Goal: Transaction & Acquisition: Purchase product/service

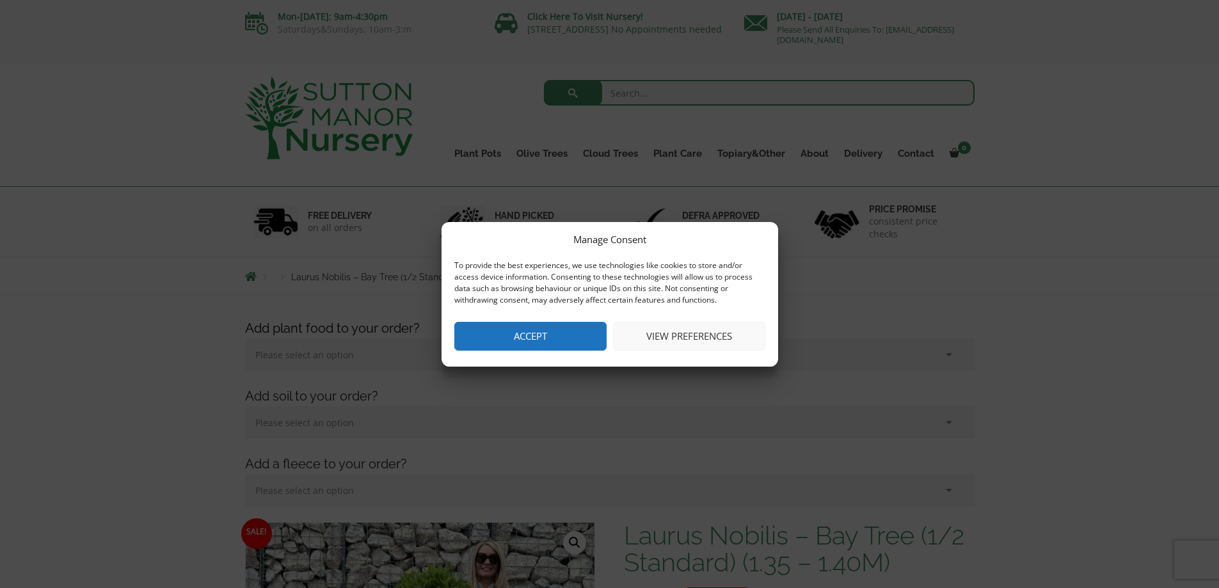
click at [538, 339] on button "Accept" at bounding box center [530, 336] width 152 height 29
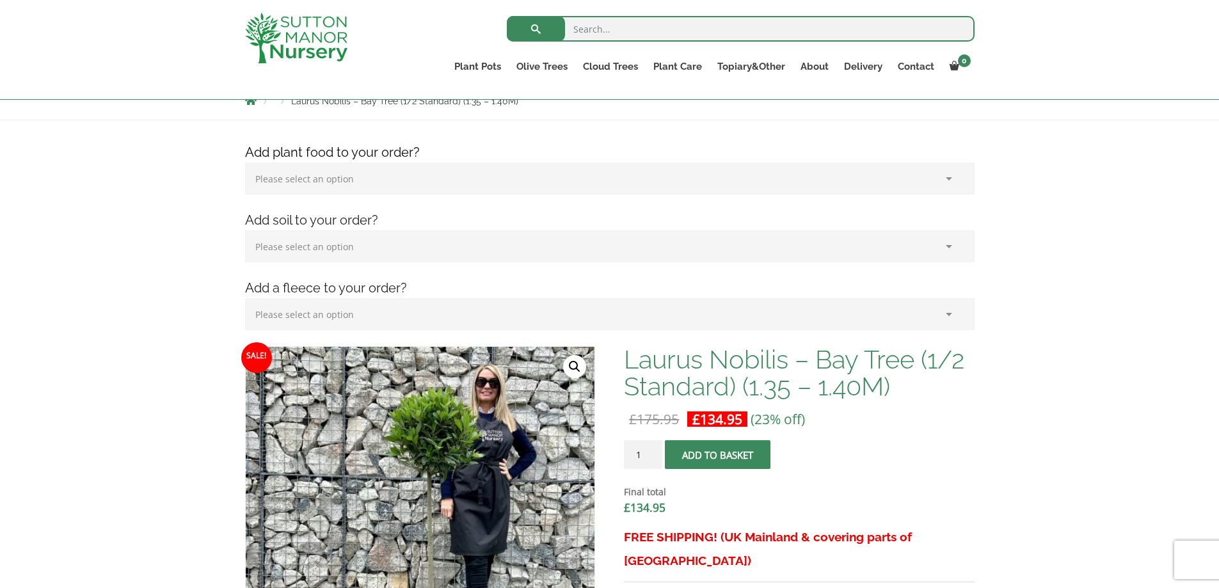
scroll to position [128, 0]
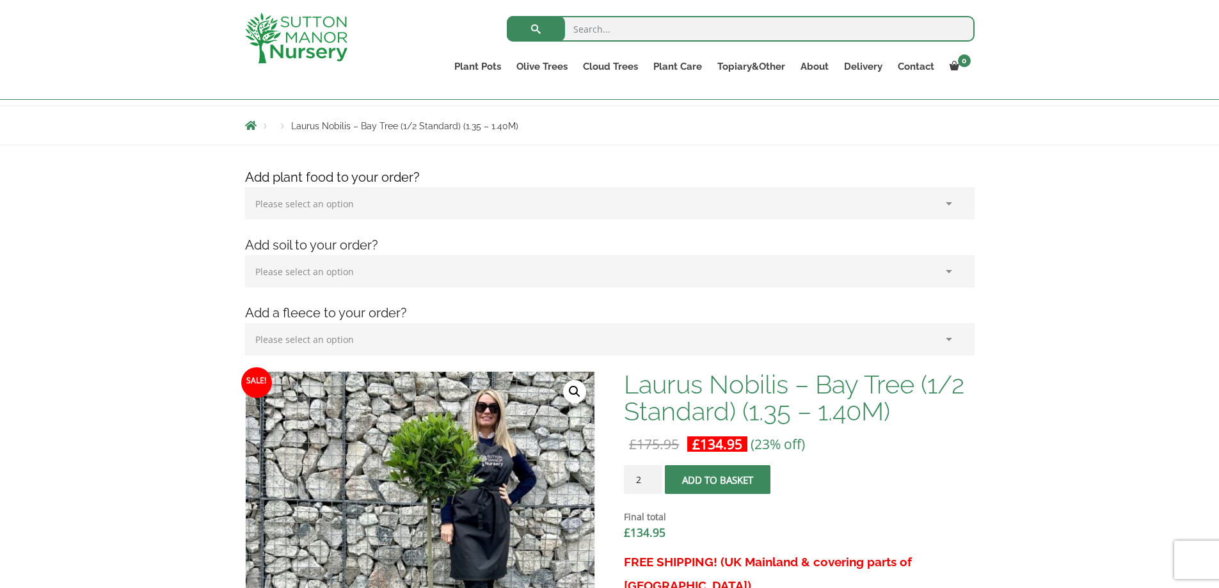
type input "2"
click at [652, 476] on input "2" at bounding box center [643, 479] width 38 height 29
click at [737, 482] on button "Add to basket" at bounding box center [718, 479] width 106 height 29
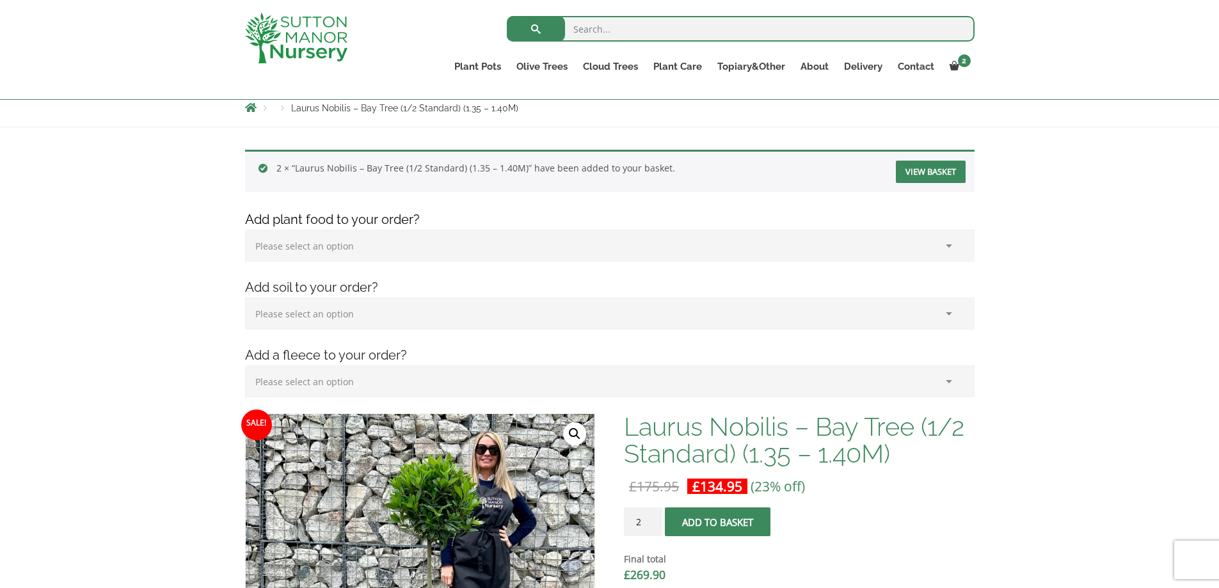
scroll to position [128, 0]
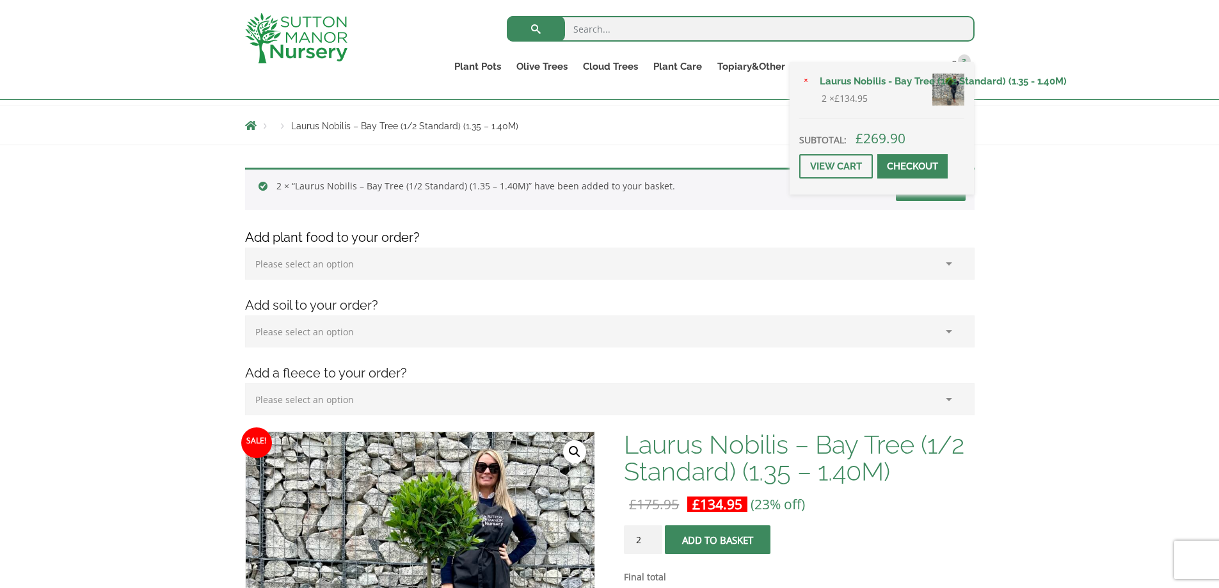
click at [913, 166] on span at bounding box center [913, 166] width 0 height 0
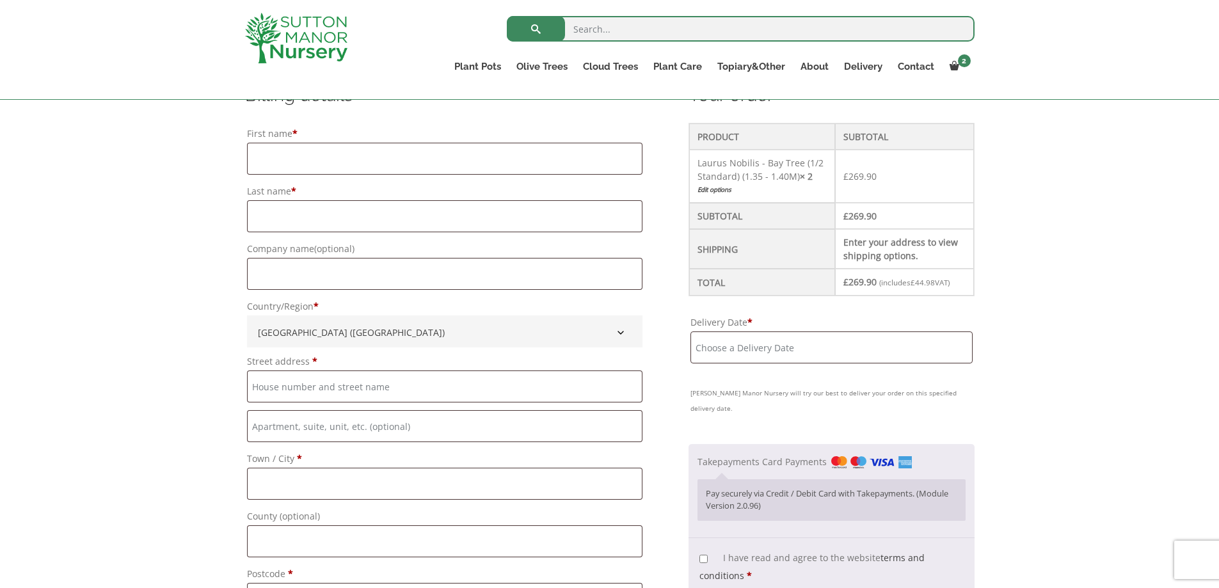
scroll to position [256, 0]
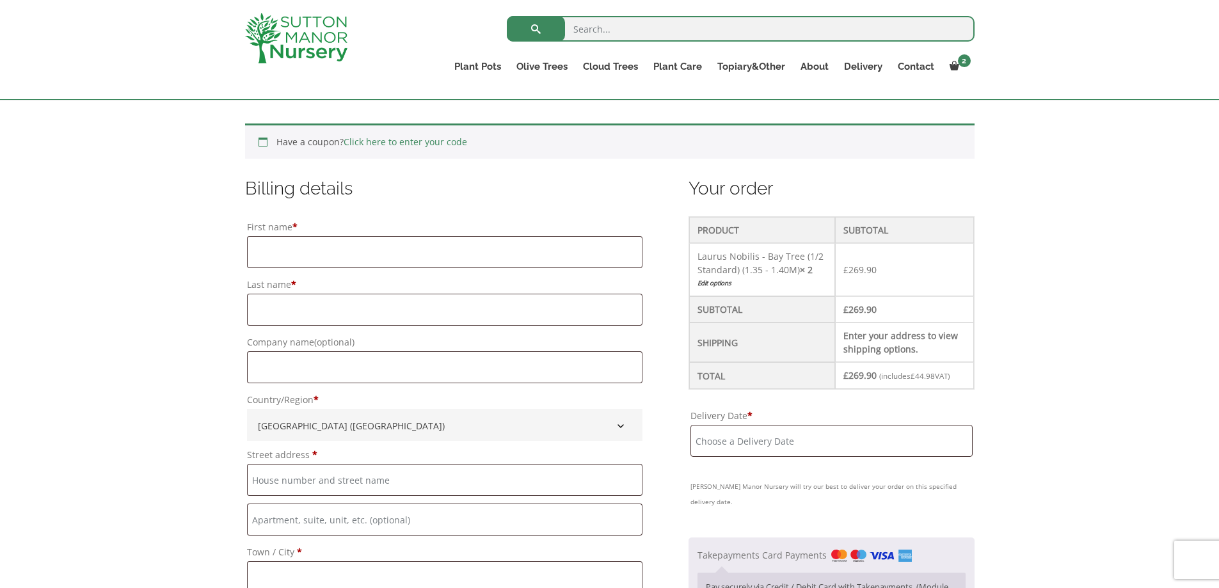
click at [829, 440] on input "Delivery Date *" at bounding box center [832, 441] width 282 height 32
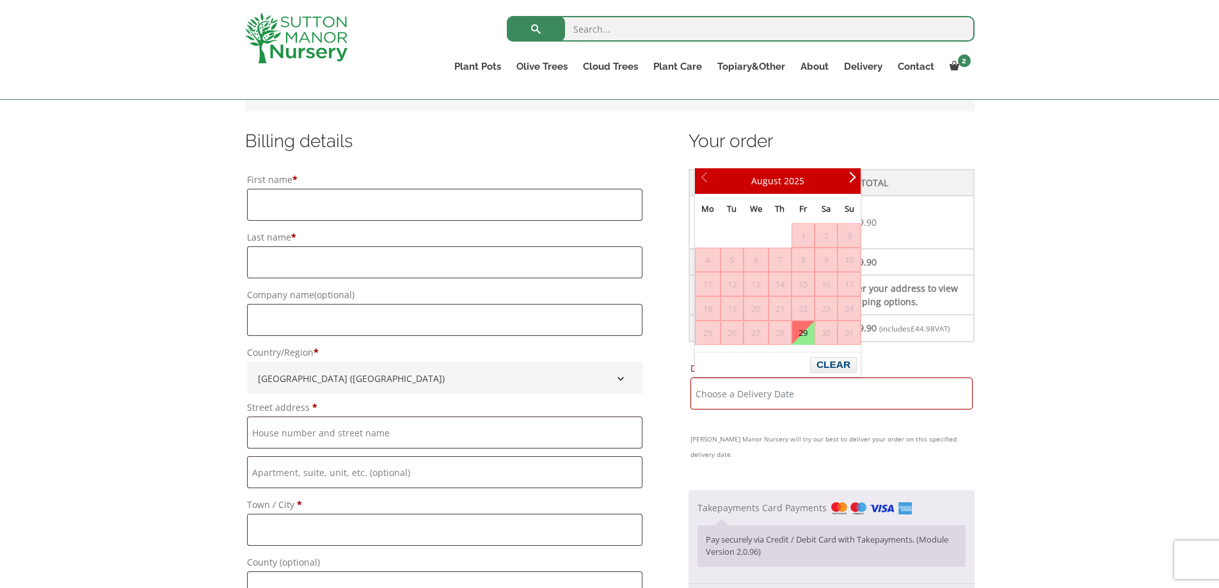
scroll to position [448, 0]
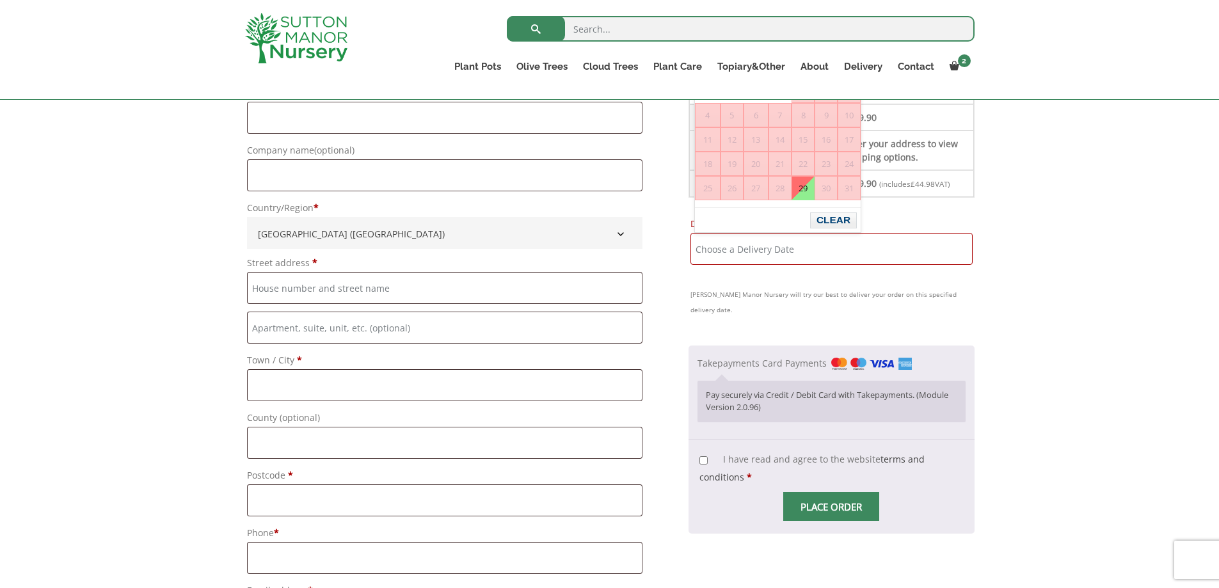
click at [757, 166] on span "20" at bounding box center [756, 163] width 24 height 23
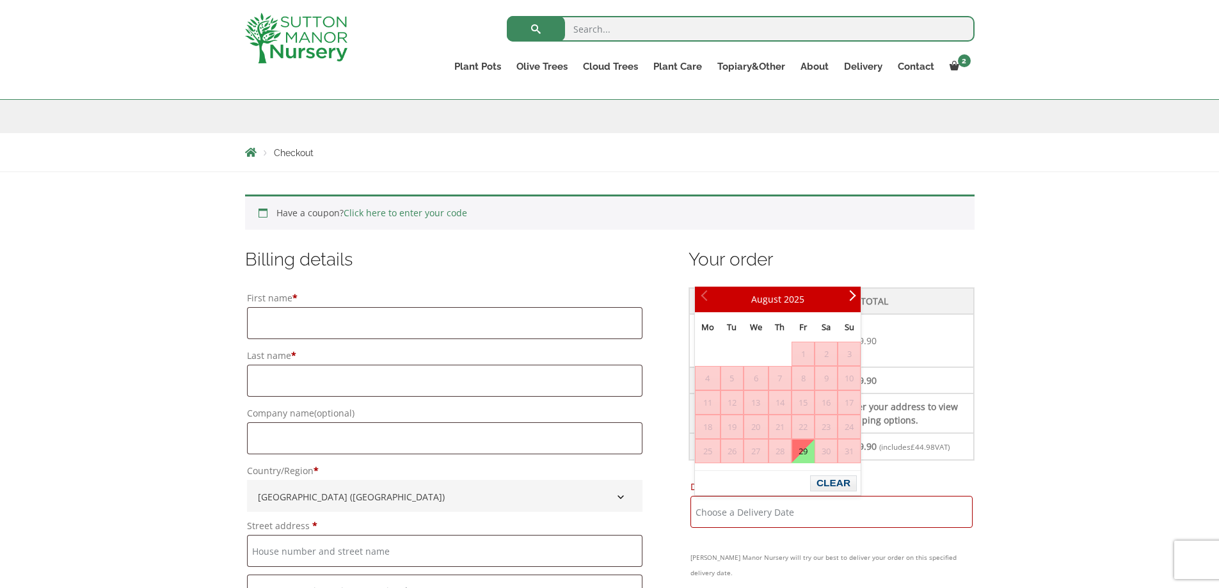
scroll to position [192, 0]
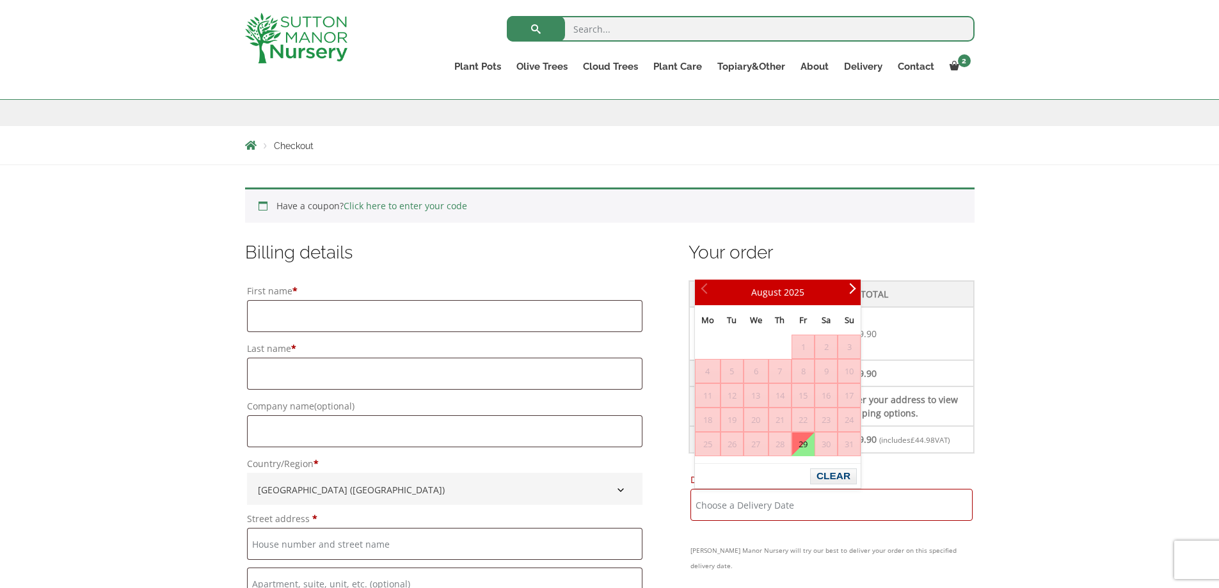
click at [805, 445] on link "29" at bounding box center [803, 444] width 22 height 23
type input "[DATE]"
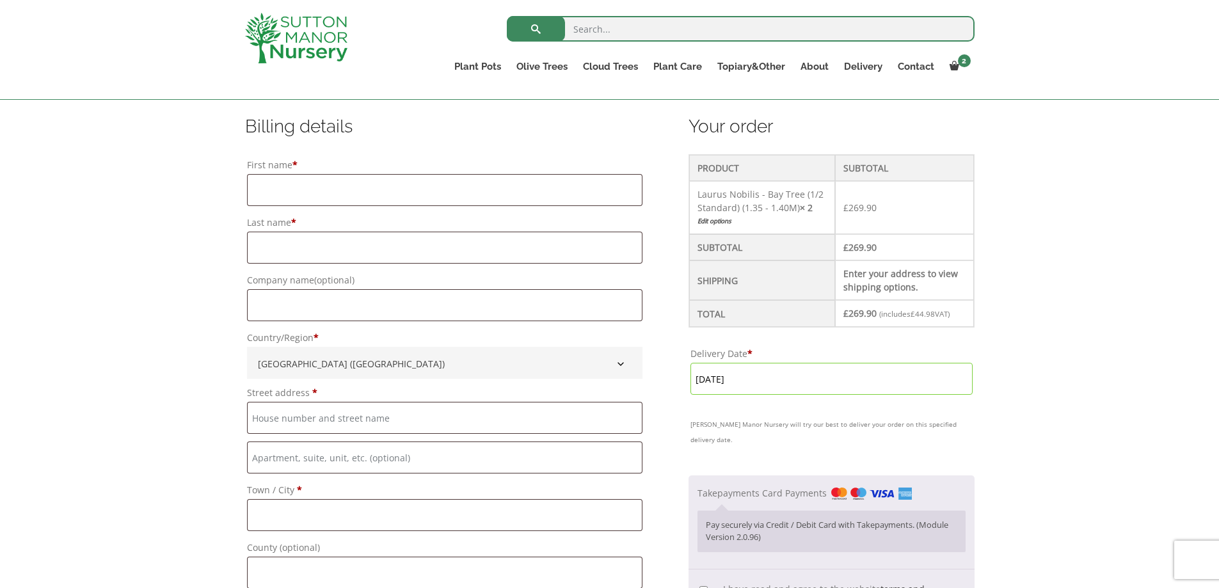
scroll to position [256, 0]
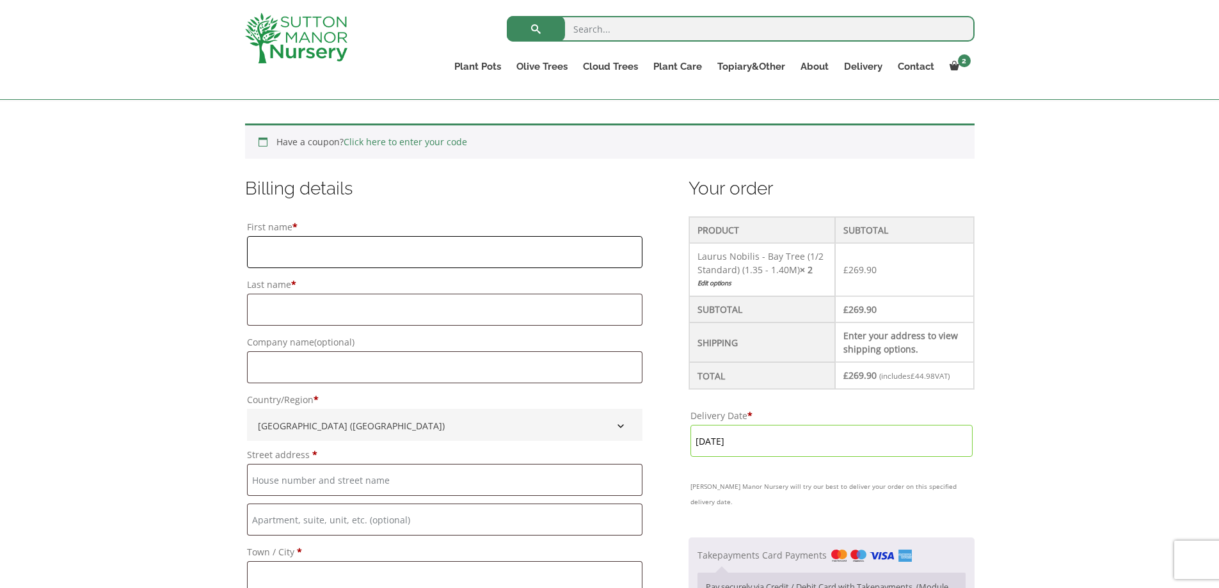
click at [309, 252] on input "First name *" at bounding box center [445, 252] width 396 height 32
type input "[PERSON_NAME]"
type input "[PERSON_NAME] and Son"
type input "Bank Farm, [PERSON_NAME]"
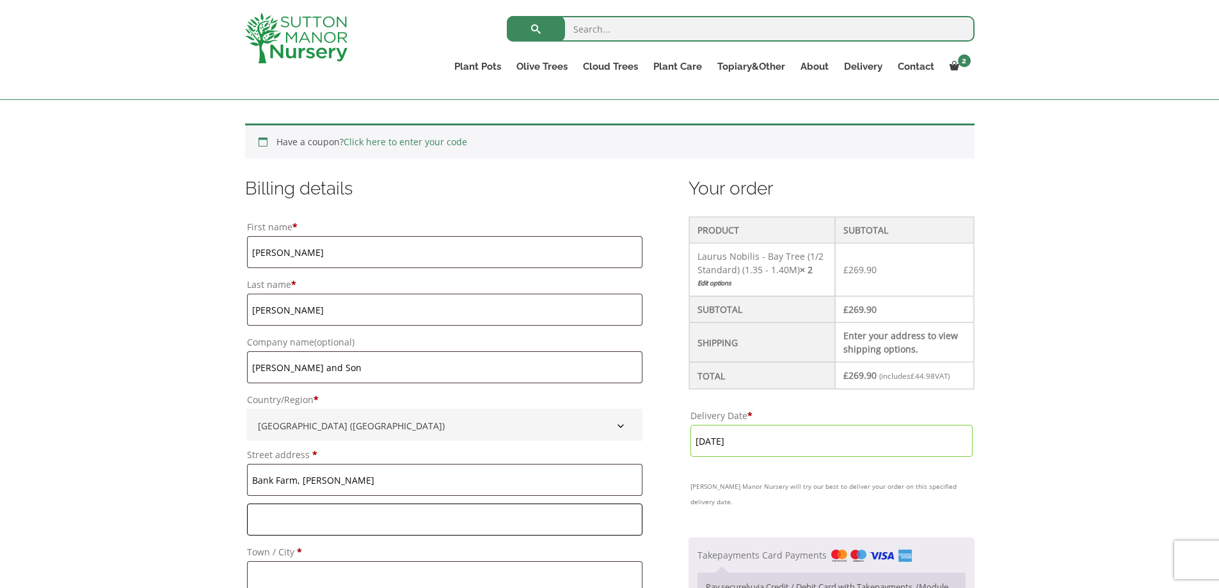
type input "[PERSON_NAME]"
type input "[GEOGRAPHIC_DATA]"
type input "HP22 6NE"
type input "07973744436"
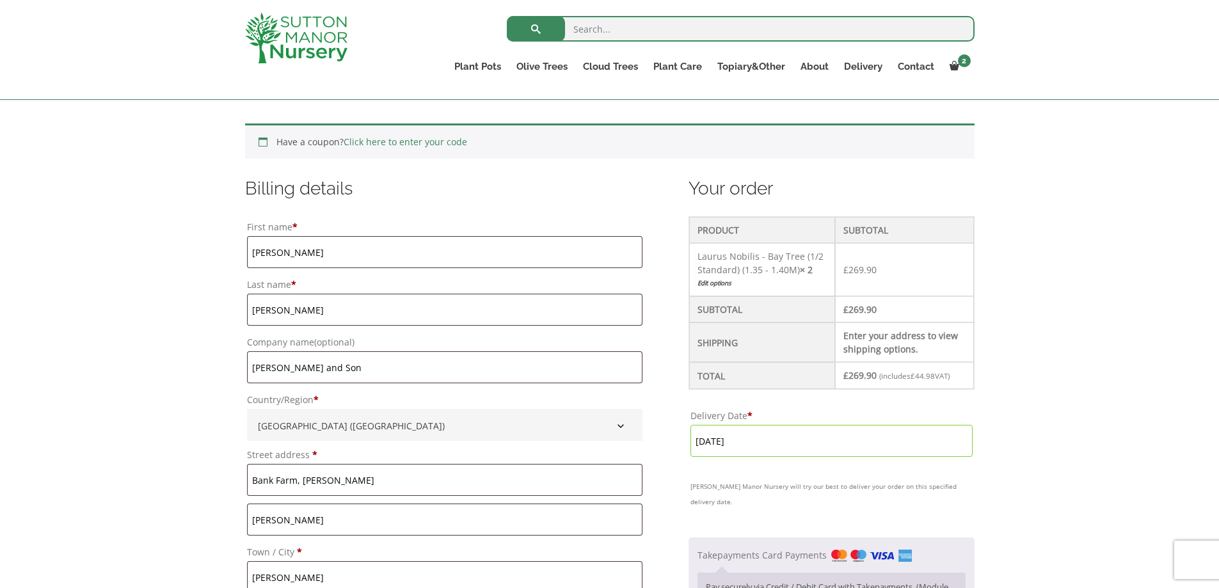
type input "[EMAIL_ADDRESS][DOMAIN_NAME]"
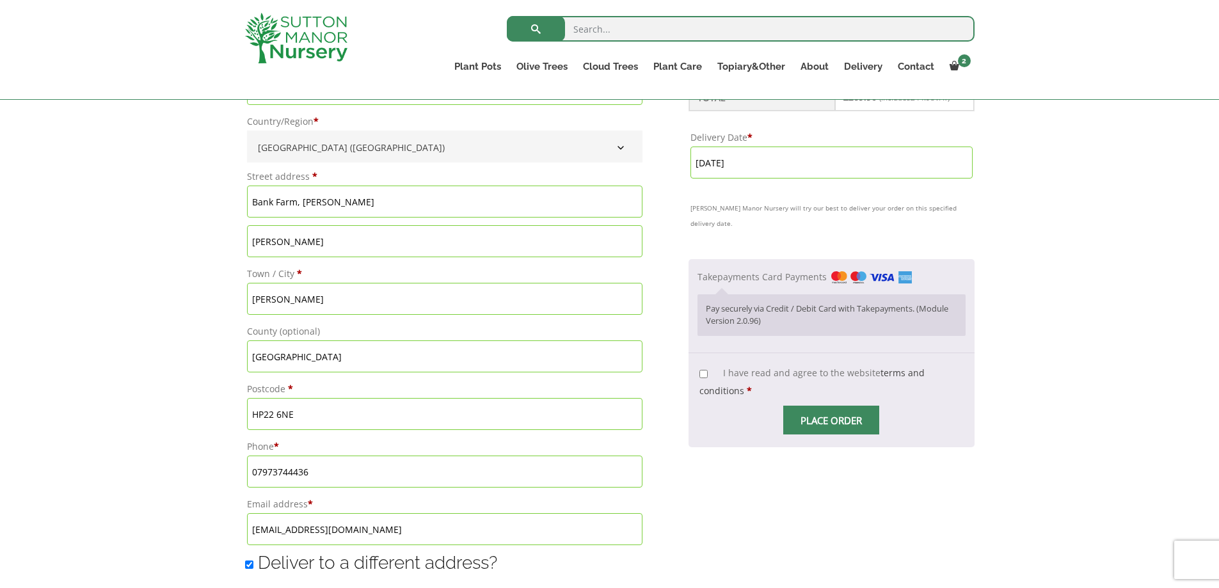
scroll to position [704, 0]
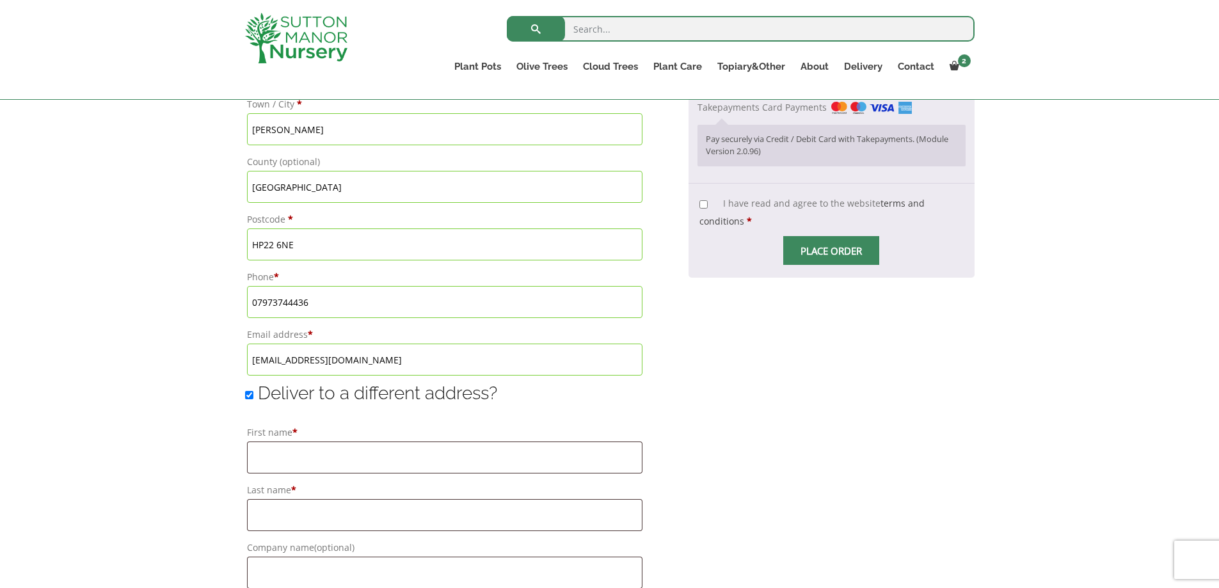
click at [248, 393] on input "Deliver to a different address?" at bounding box center [249, 395] width 8 height 8
checkbox input "false"
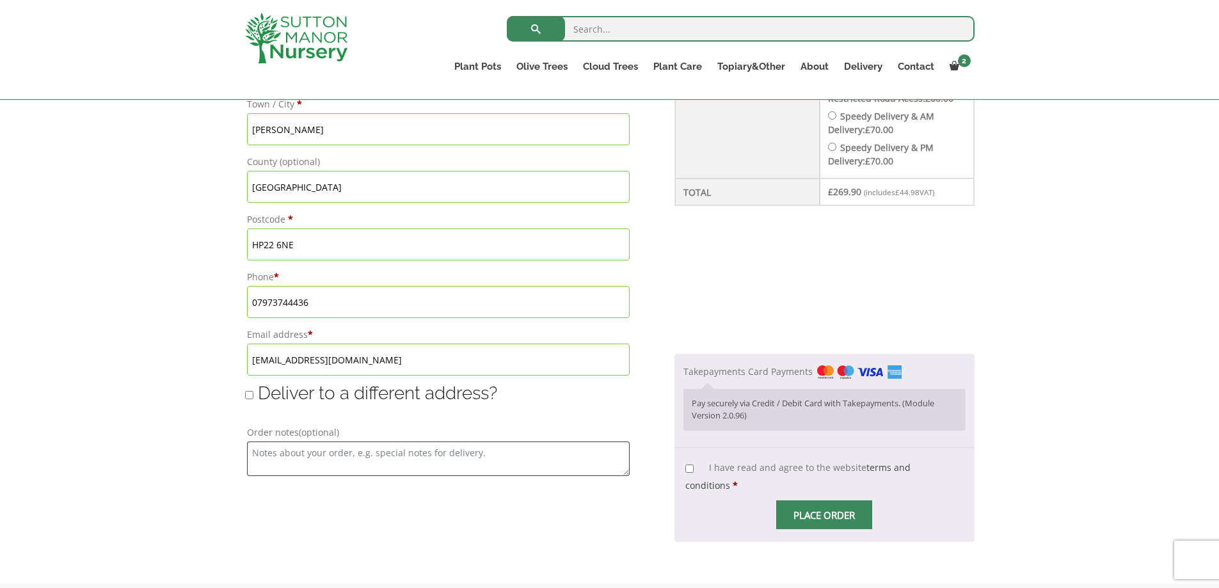
type input "[DATE]"
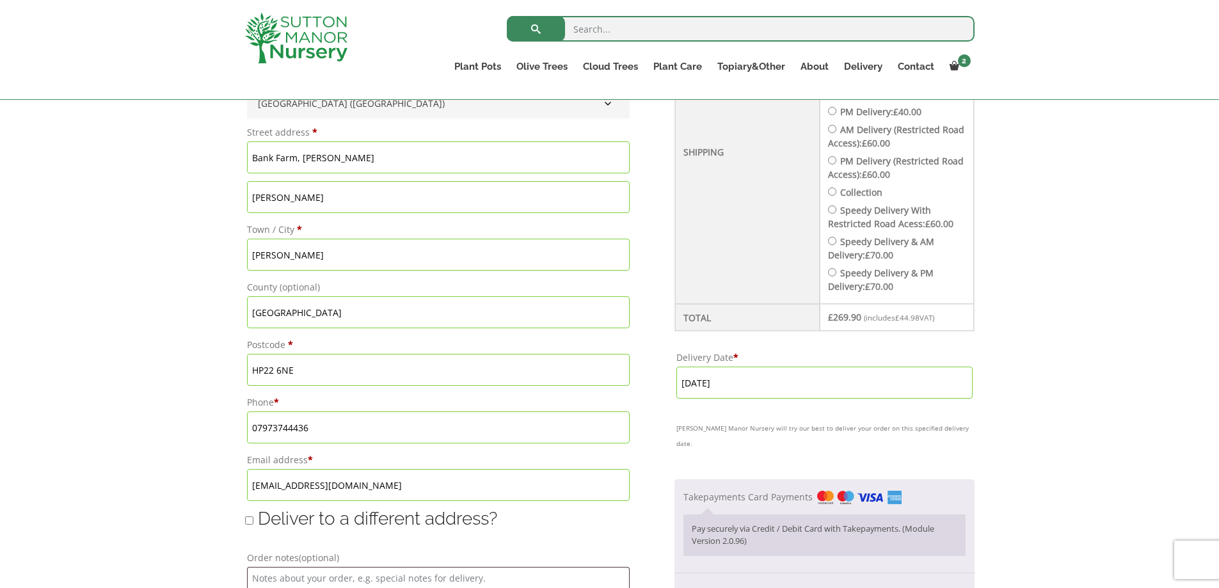
scroll to position [640, 0]
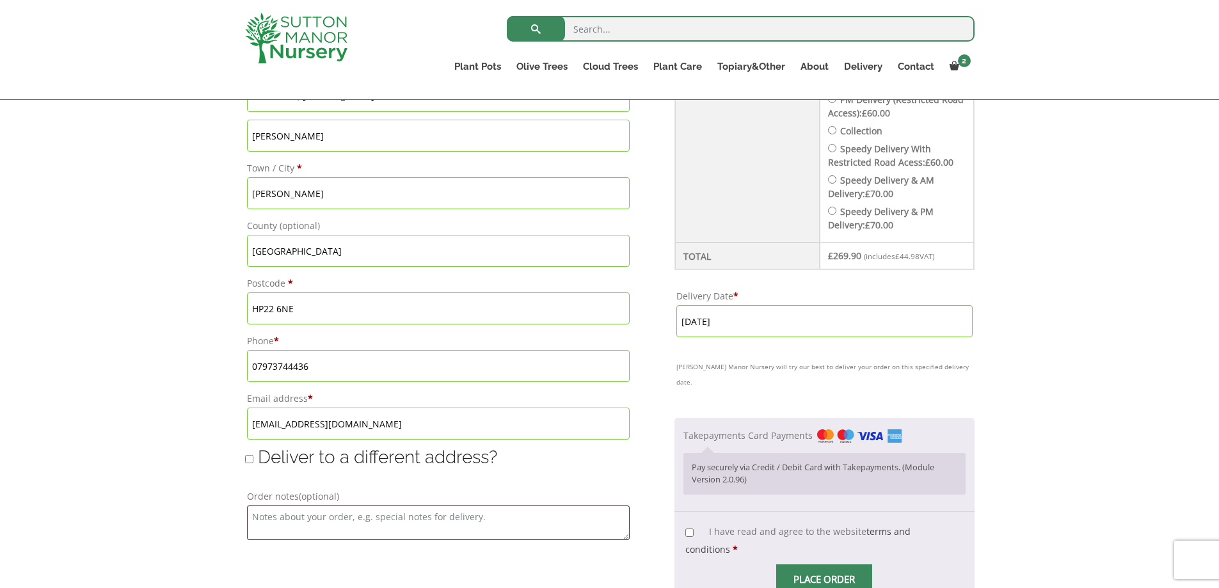
click at [689, 529] on input "I have read and agree to the website terms and conditions *" at bounding box center [689, 533] width 8 height 8
checkbox input "true"
click at [84, 378] on div "Have a coupon? Click here to enter your code Apply coupon Billing details First…" at bounding box center [609, 182] width 1219 height 931
